Goal: Find specific page/section: Find specific page/section

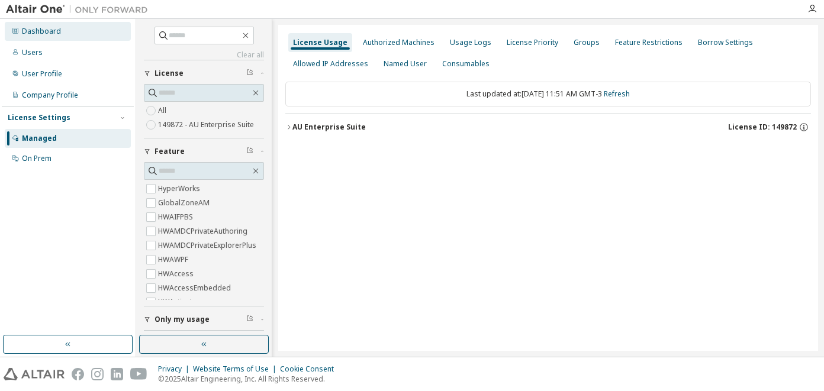
click at [35, 34] on div "Dashboard" at bounding box center [41, 31] width 39 height 9
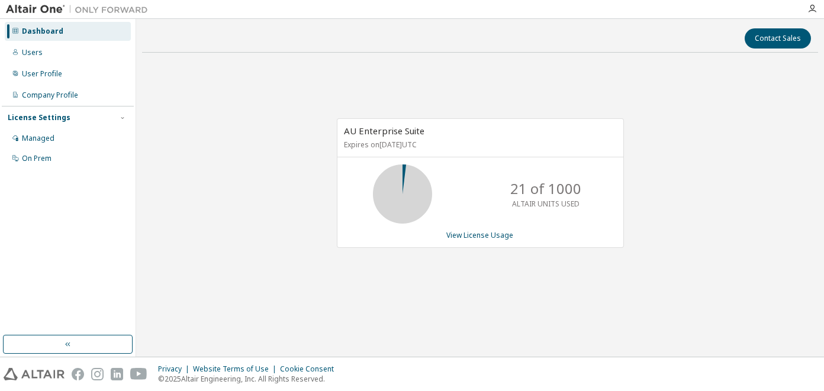
click at [31, 8] on img at bounding box center [80, 10] width 148 height 12
